Goal: Task Accomplishment & Management: Manage account settings

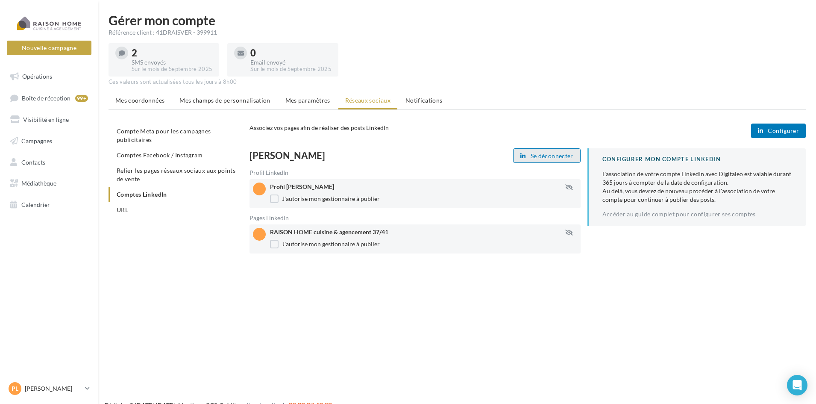
click at [555, 153] on span "Se déconnecter" at bounding box center [552, 156] width 43 height 7
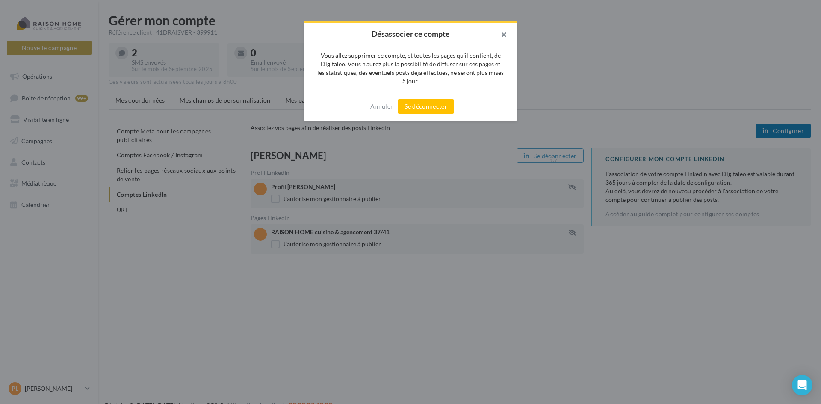
click at [500, 32] on button "button" at bounding box center [500, 36] width 34 height 26
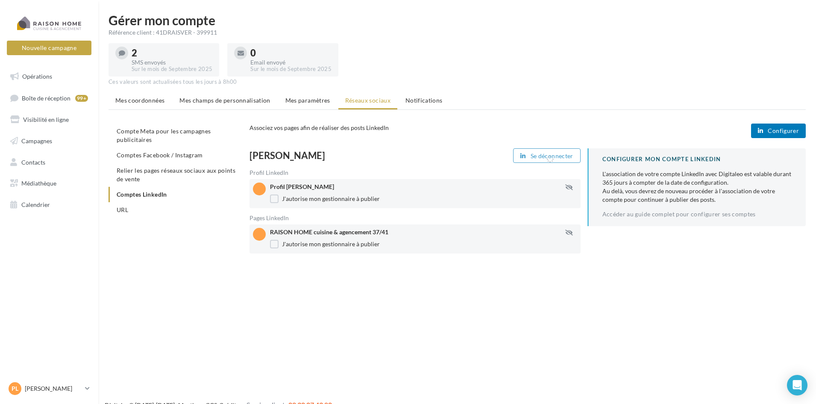
click at [782, 128] on span "Configurer" at bounding box center [783, 130] width 31 height 7
click at [541, 196] on div "J'autorise mon gestionnaire à publier" at bounding box center [423, 198] width 307 height 9
click at [159, 172] on span "Relier les pages réseaux sociaux aux points de vente" at bounding box center [176, 175] width 119 height 16
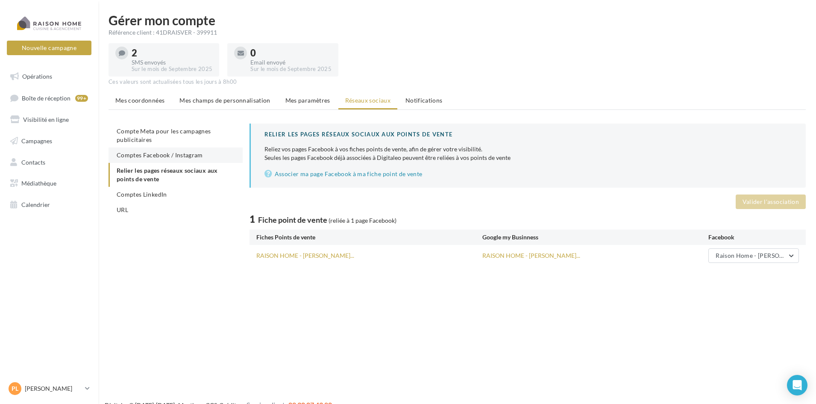
click at [149, 156] on span "Comptes Facebook / Instagram" at bounding box center [160, 154] width 86 height 7
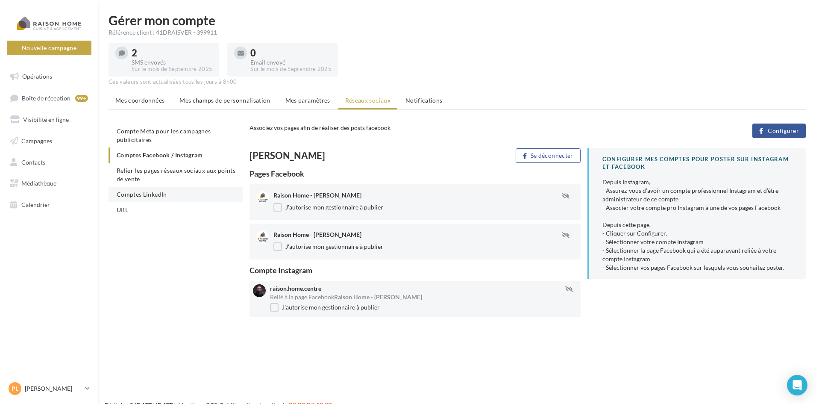
click at [143, 196] on span "Comptes LinkedIn" at bounding box center [142, 194] width 50 height 7
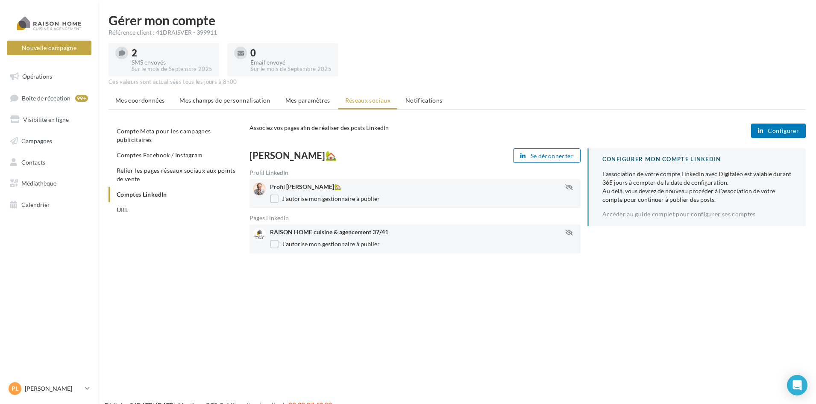
click at [550, 275] on div "Nouvelle campagne Nouvelle campagne Opérations Boîte de réception 99+ Visibilit…" at bounding box center [408, 216] width 816 height 404
drag, startPoint x: 36, startPoint y: 79, endPoint x: 53, endPoint y: 79, distance: 16.7
click at [38, 79] on span "Opérations" at bounding box center [37, 76] width 30 height 7
